Goal: Find specific page/section: Find specific page/section

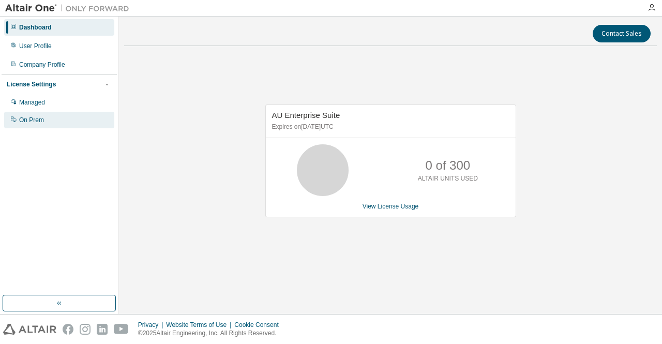
click at [41, 124] on div "On Prem" at bounding box center [31, 120] width 25 height 8
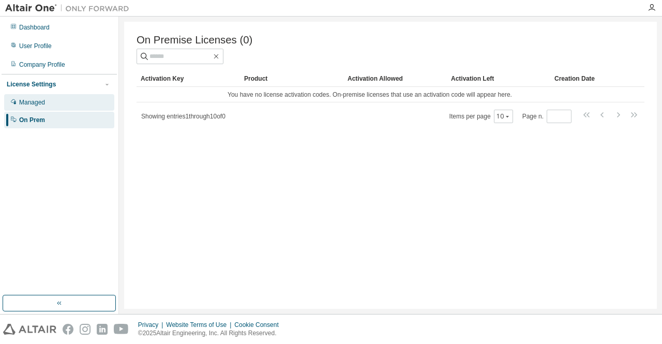
click at [41, 104] on div "Managed" at bounding box center [32, 102] width 26 height 8
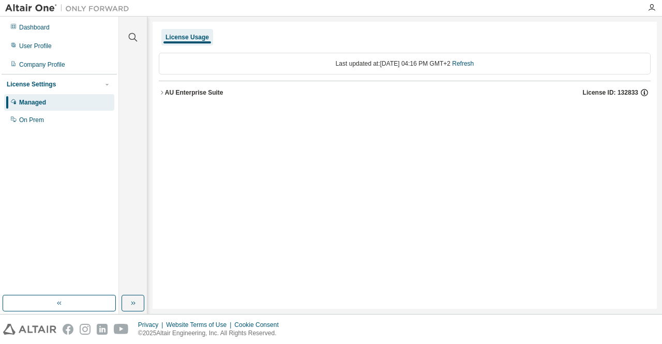
click at [642, 94] on icon "button" at bounding box center [643, 92] width 9 height 9
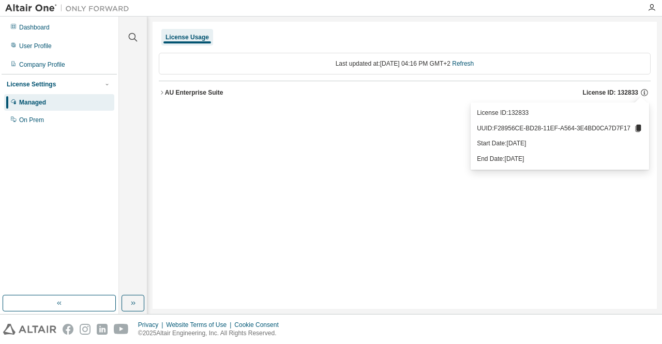
click at [543, 115] on p "License ID: 132833" at bounding box center [560, 113] width 166 height 9
